Goal: Obtain resource: Download file/media

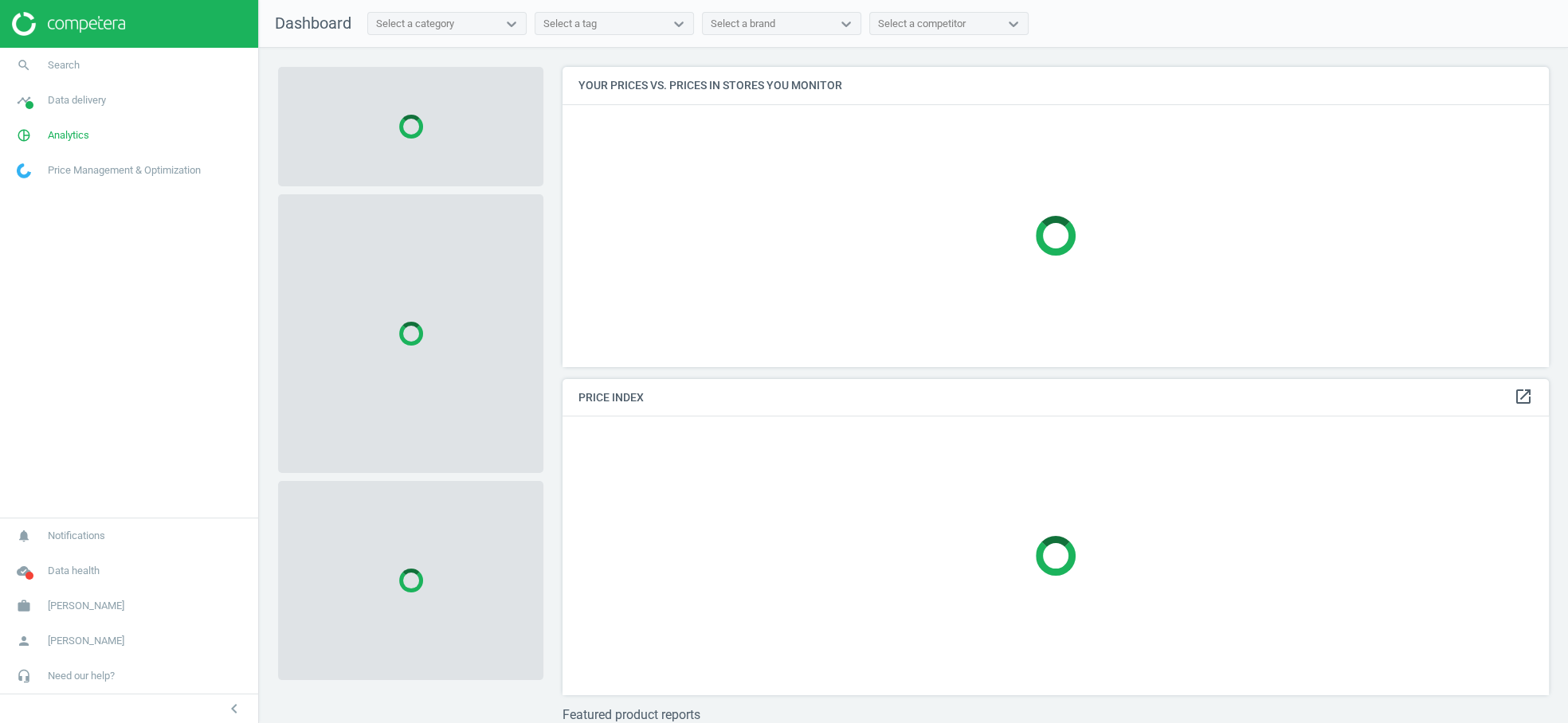
scroll to position [327, 1001]
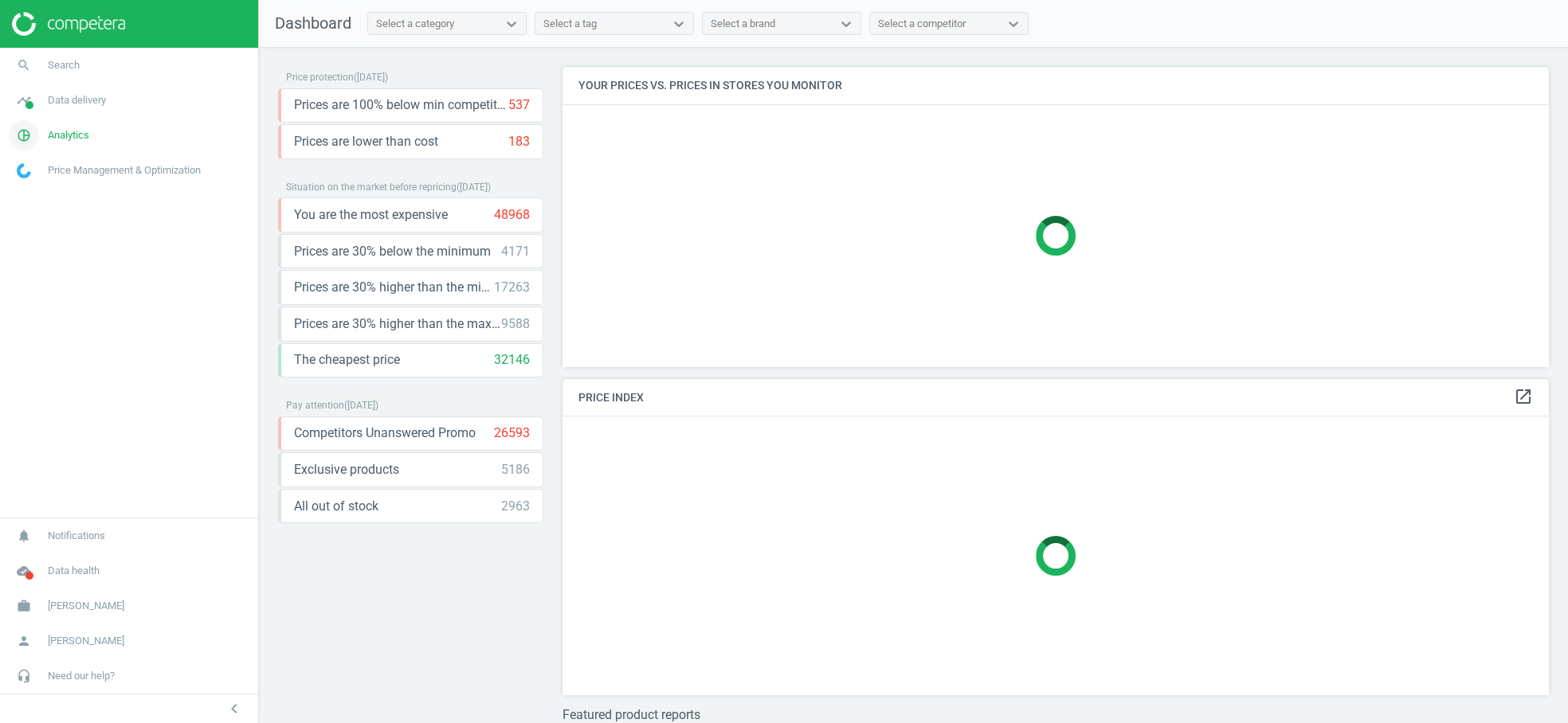
click at [74, 134] on span "Analytics" at bounding box center [68, 135] width 42 height 14
click at [50, 263] on span "Email alerts" at bounding box center [42, 266] width 48 height 13
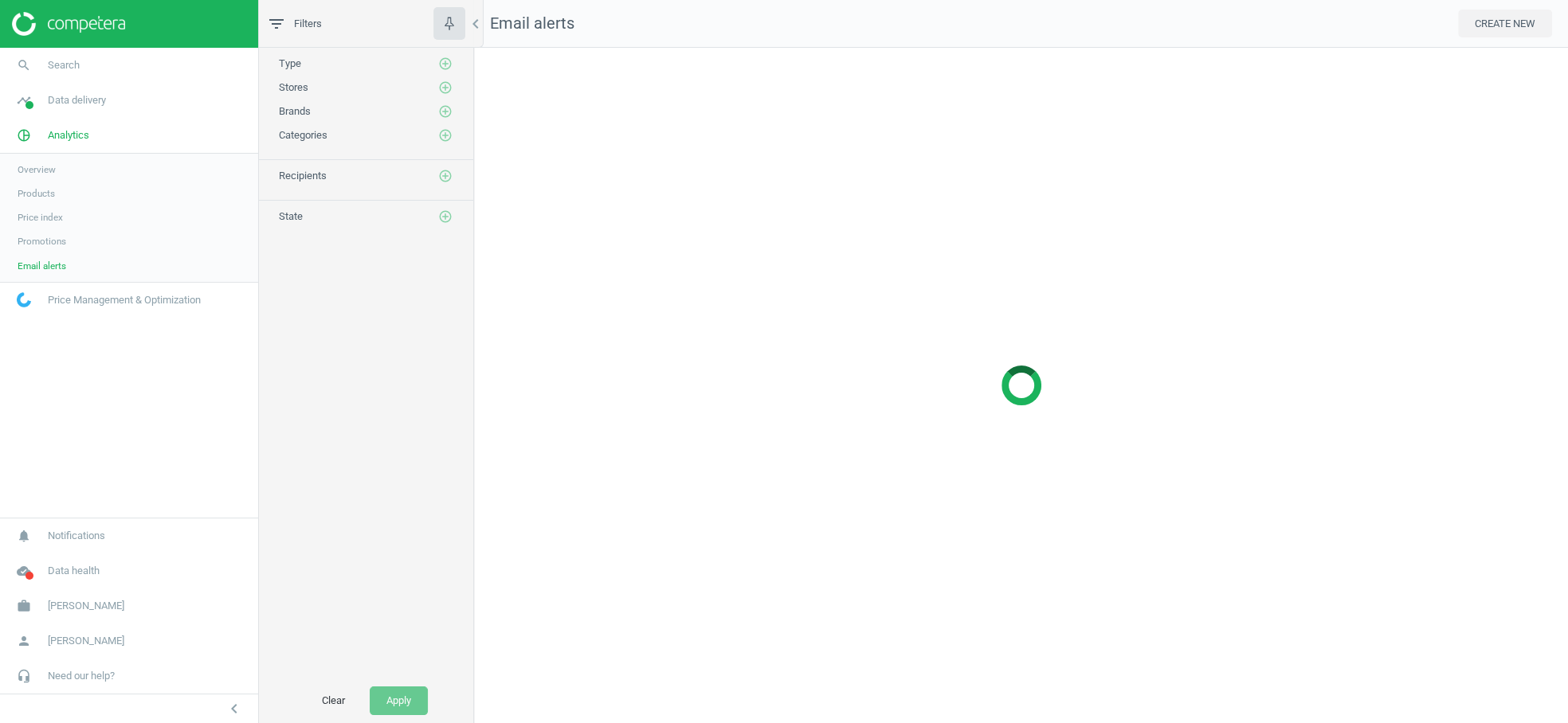
scroll to position [703, 1120]
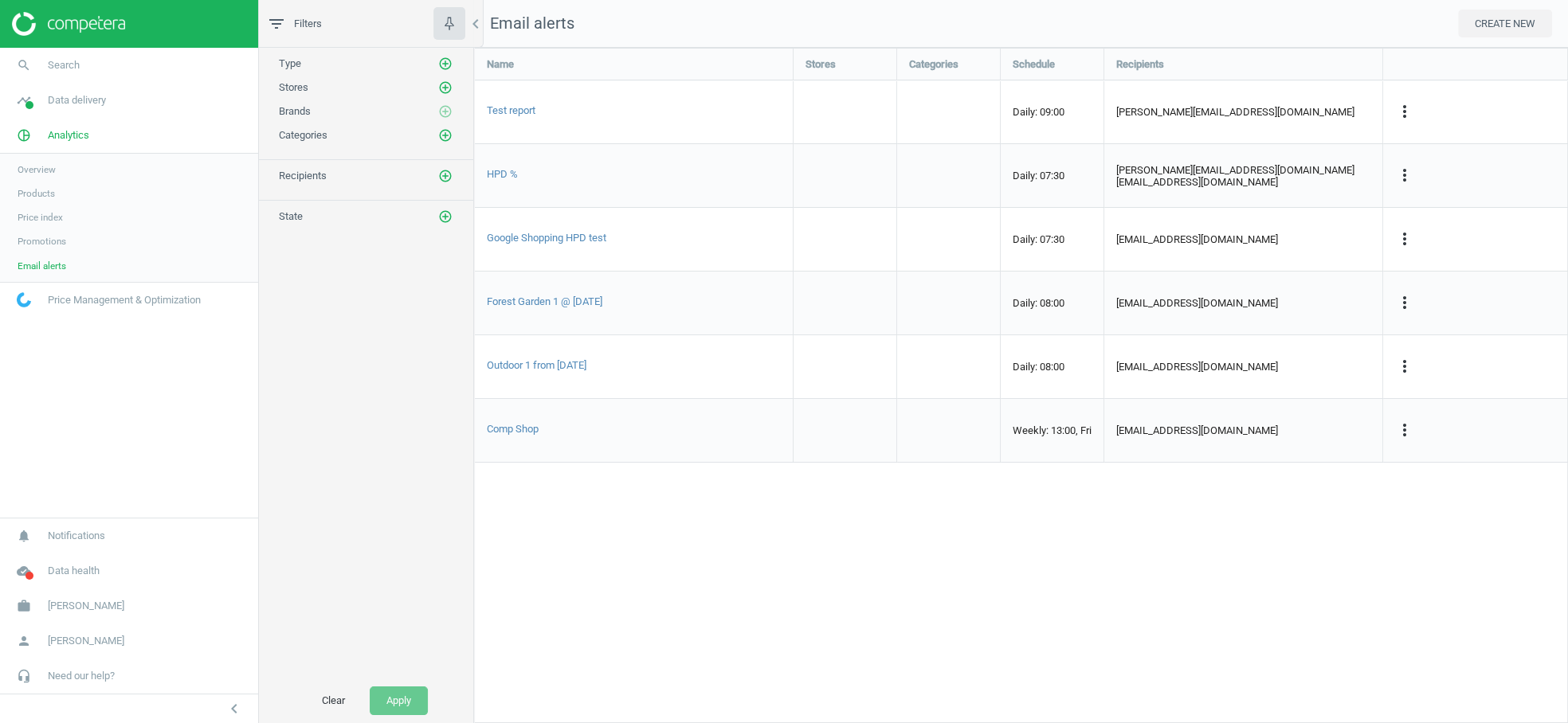
click at [48, 198] on span "Products" at bounding box center [36, 193] width 38 height 13
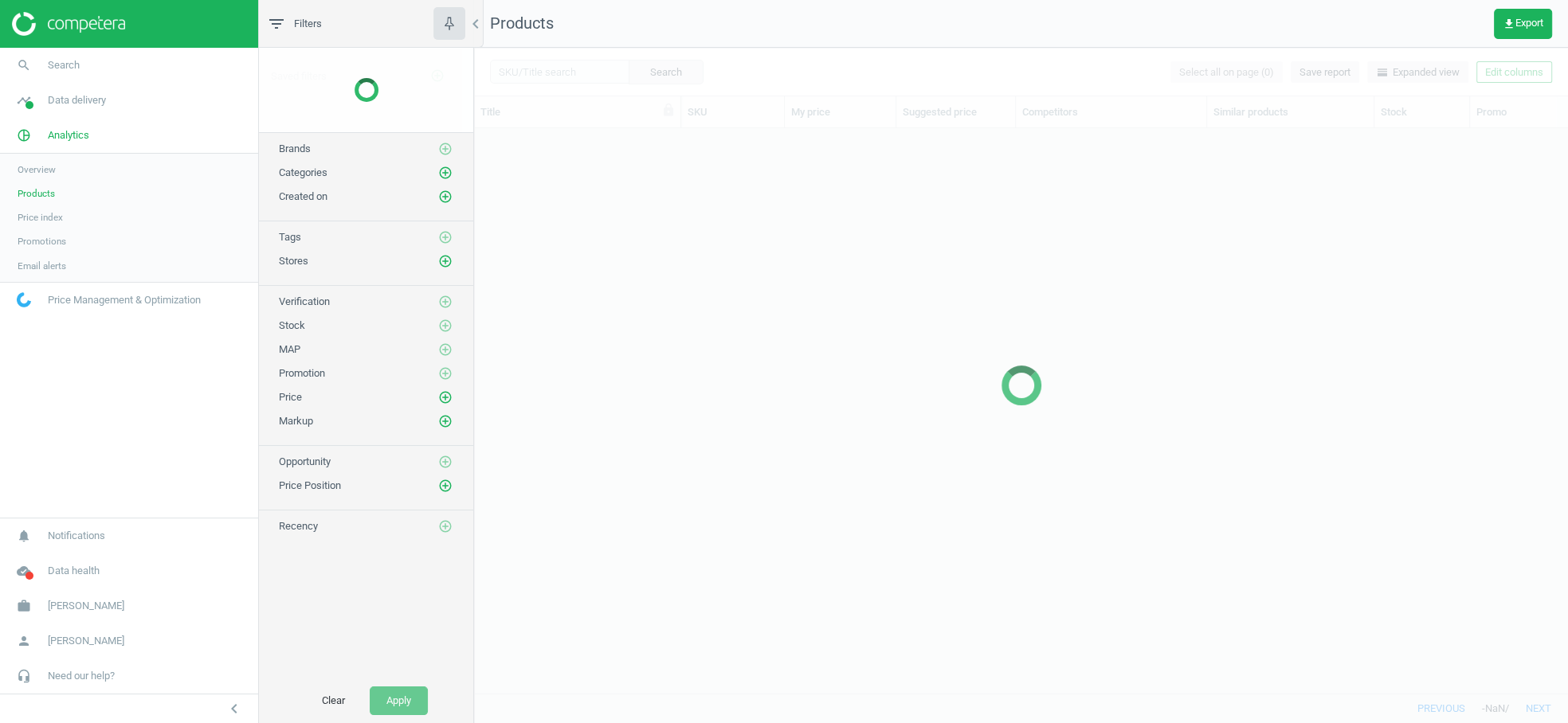
scroll to position [539, 1080]
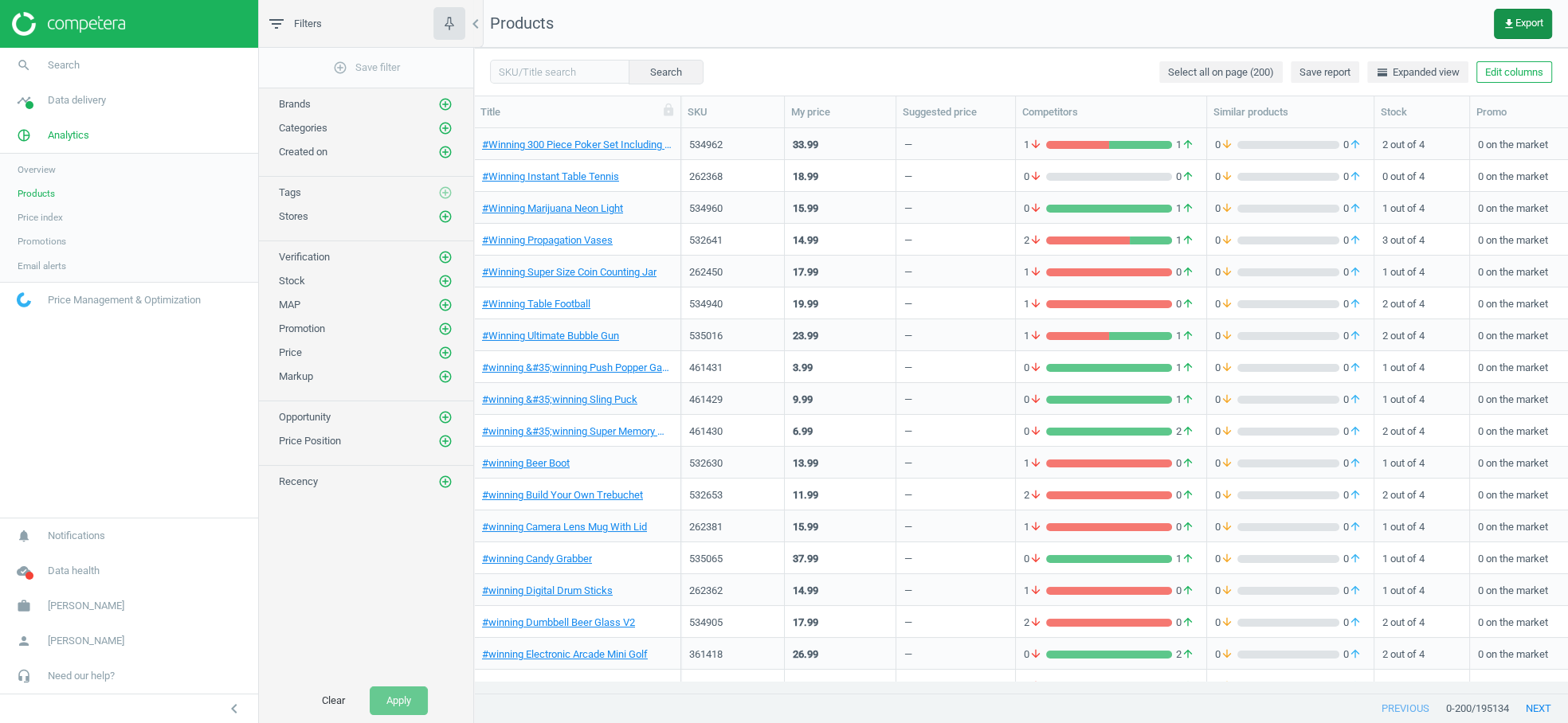
click at [1521, 25] on span "get_app Export" at bounding box center [1523, 23] width 41 height 13
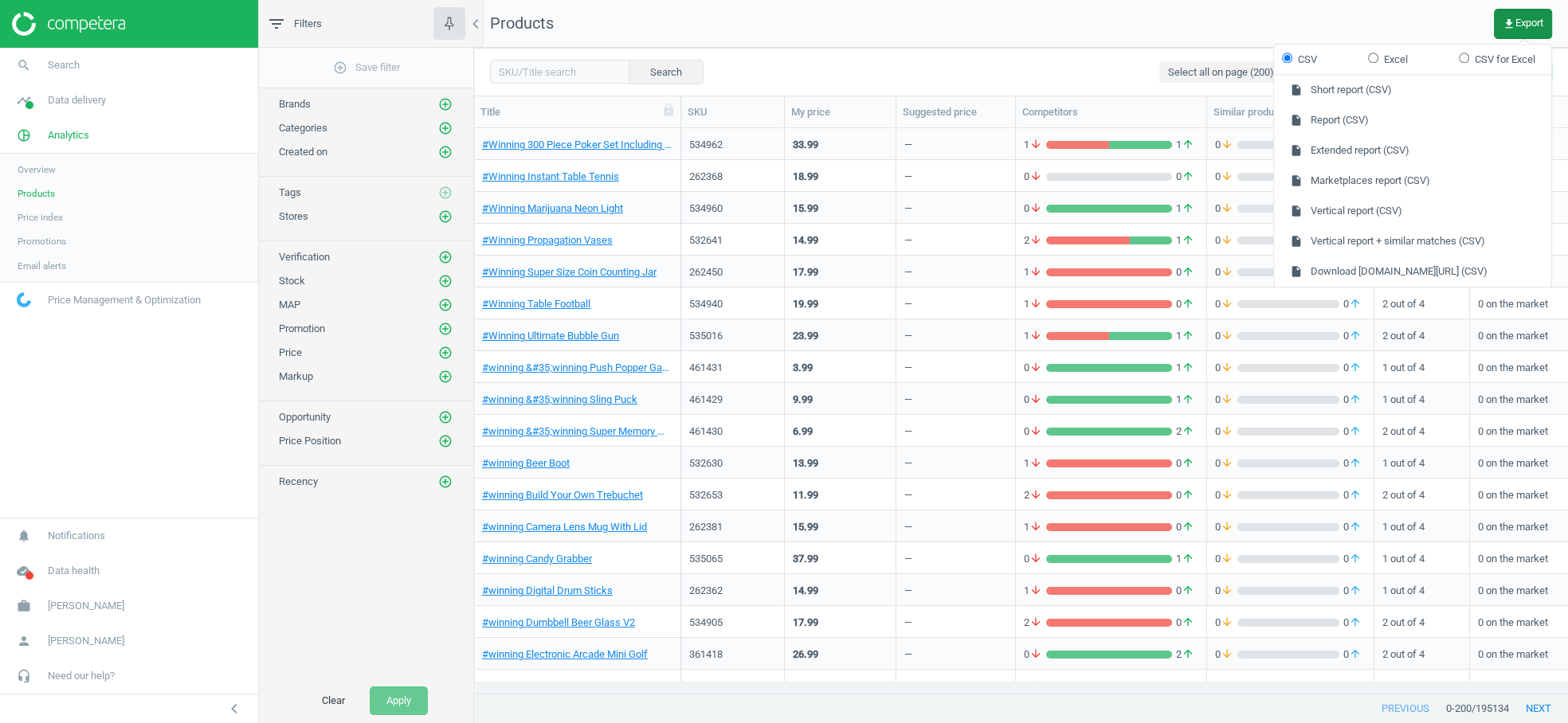
click at [1537, 29] on span "get_app Export" at bounding box center [1523, 23] width 41 height 13
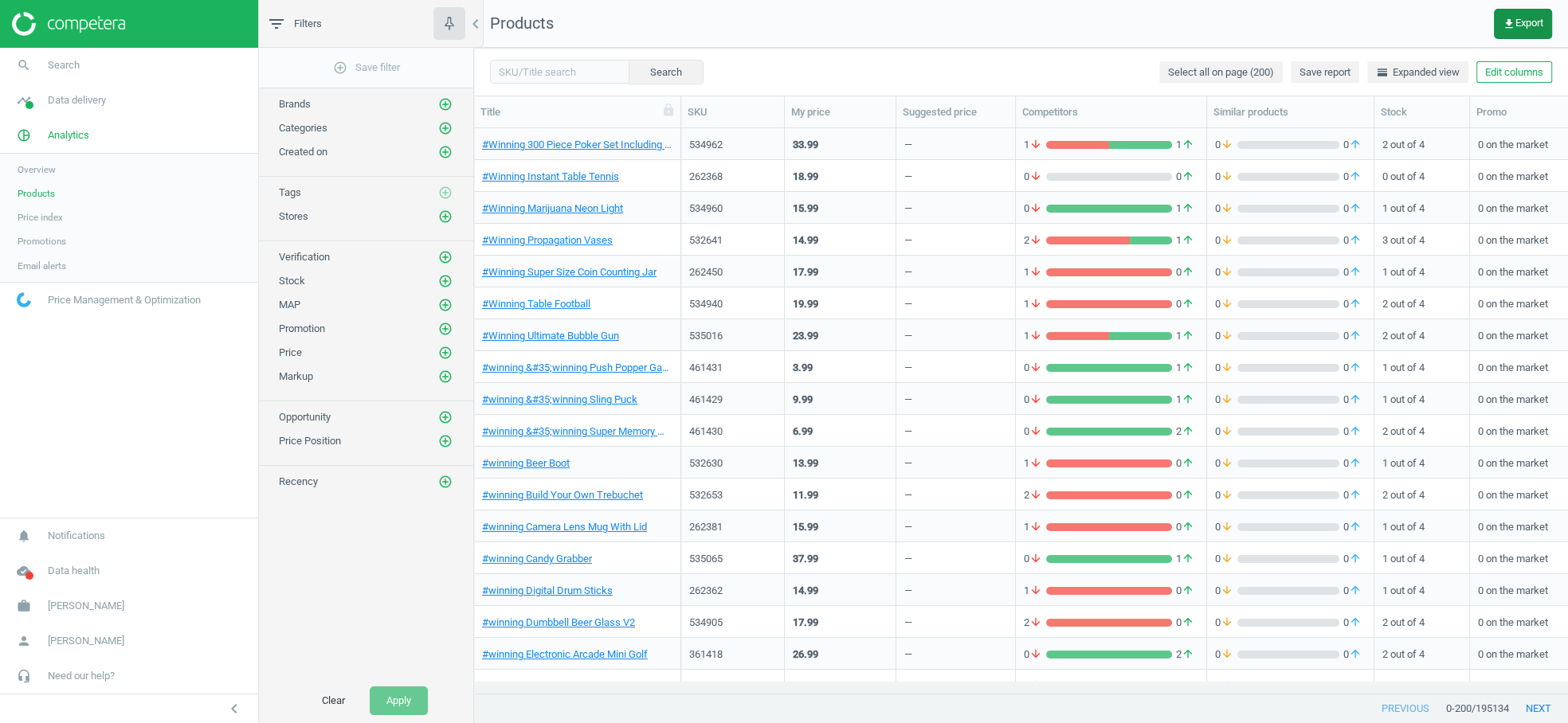
click at [1537, 29] on span "get_app Export" at bounding box center [1523, 23] width 41 height 13
